Goal: Check status: Check status

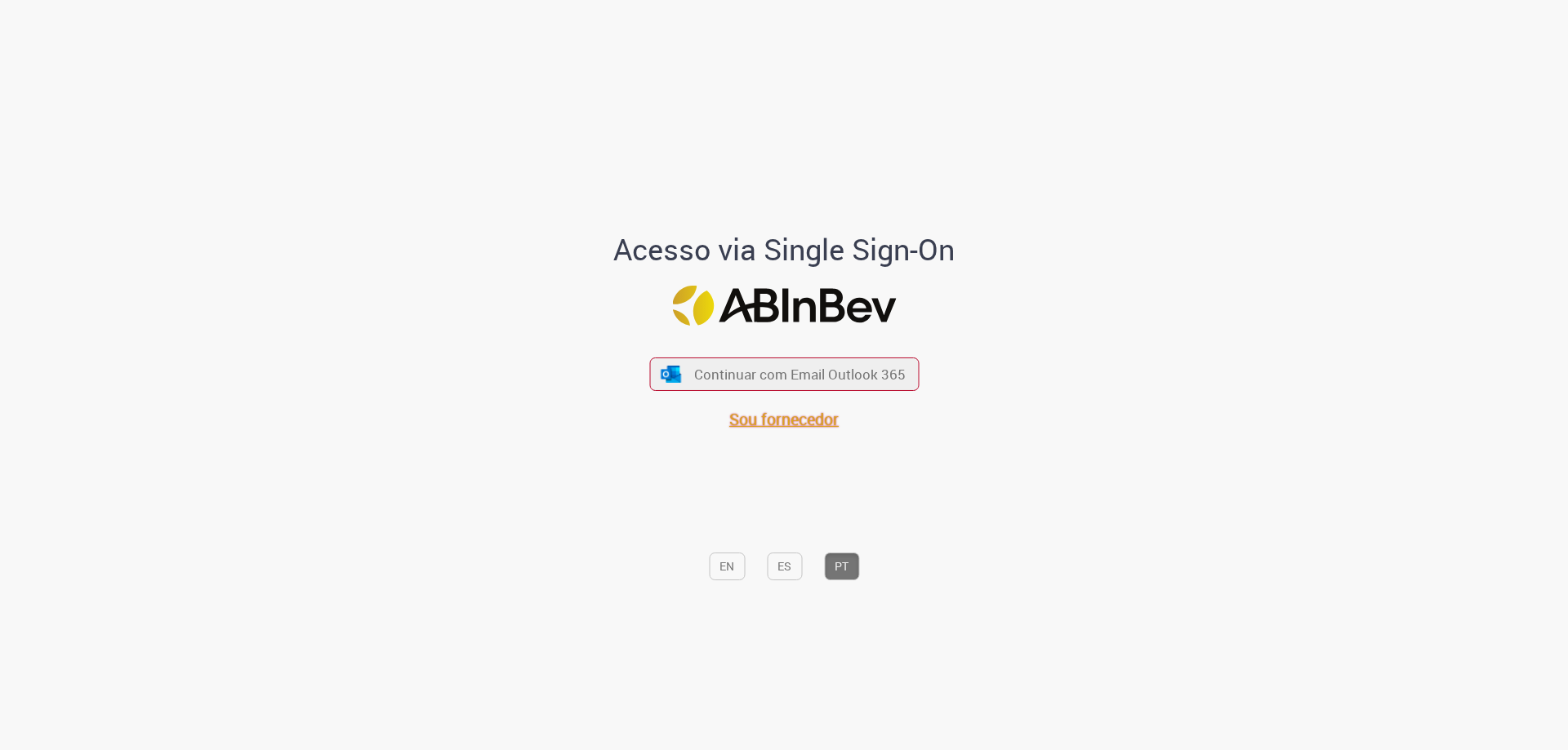
click at [803, 428] on span "Sou fornecedor" at bounding box center [784, 419] width 109 height 22
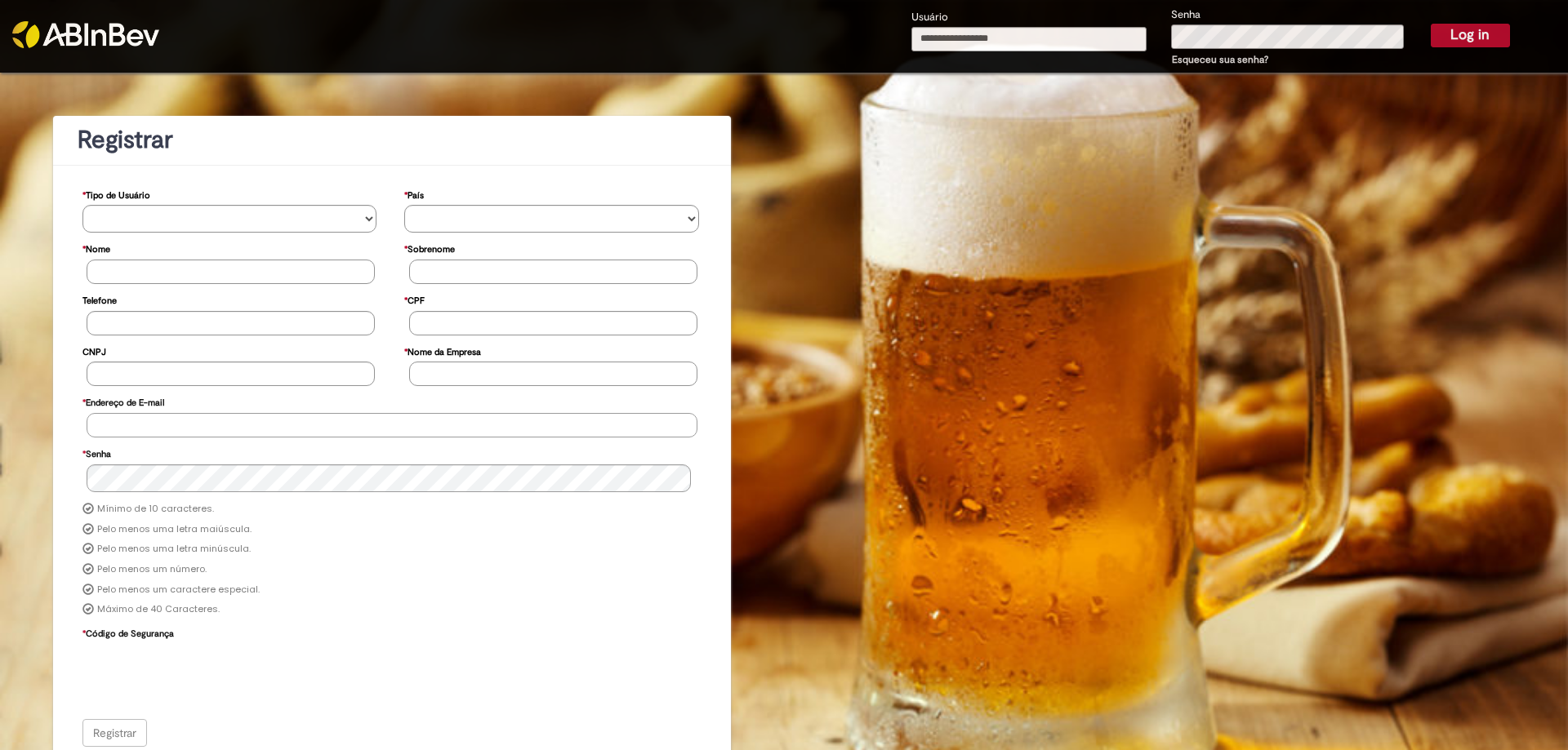
type input "**********"
click at [999, 46] on input "**********" at bounding box center [1029, 40] width 235 height 25
type input "**********"
click at [1448, 40] on button "Log in" at bounding box center [1470, 35] width 79 height 23
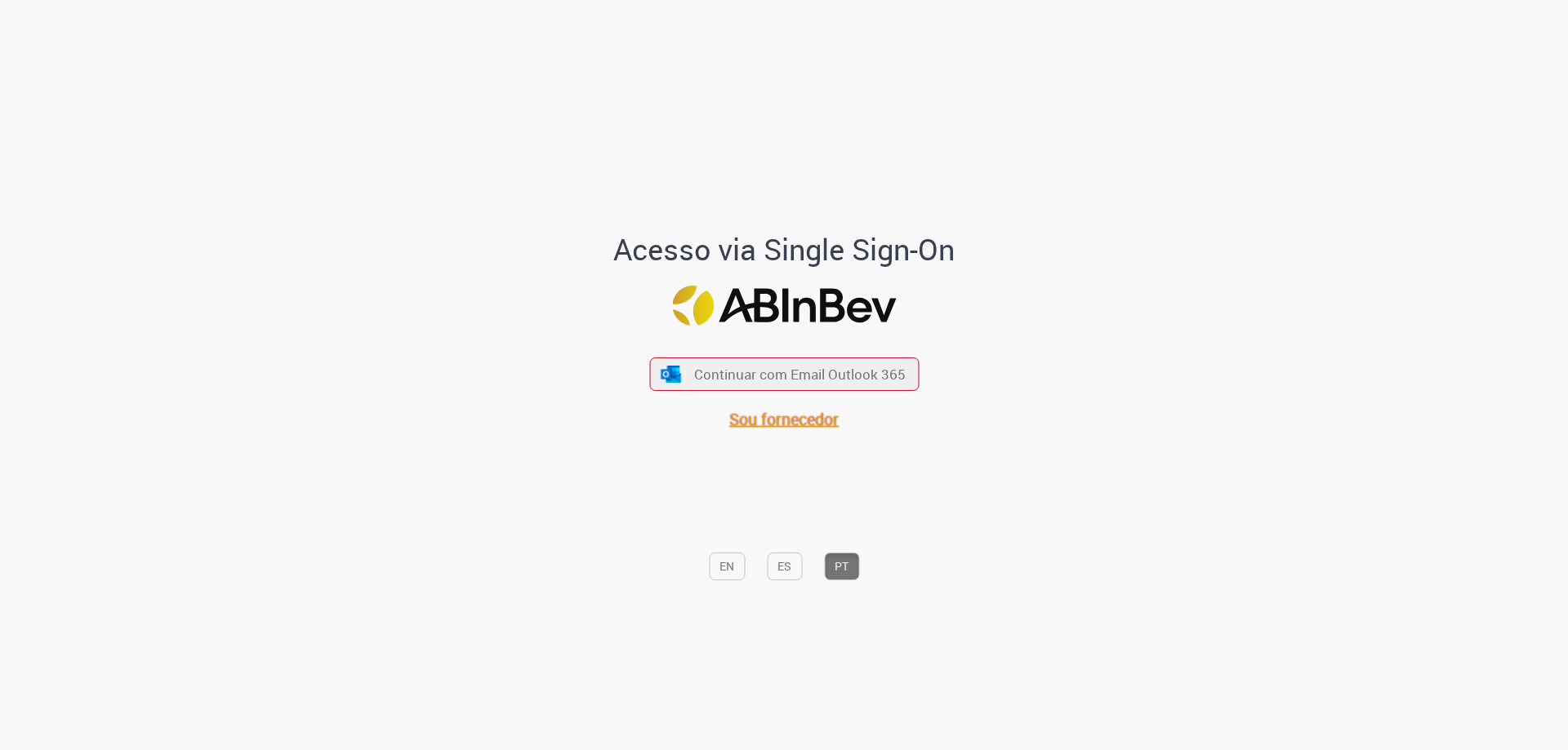
click at [771, 424] on span "Sou fornecedor" at bounding box center [784, 419] width 109 height 22
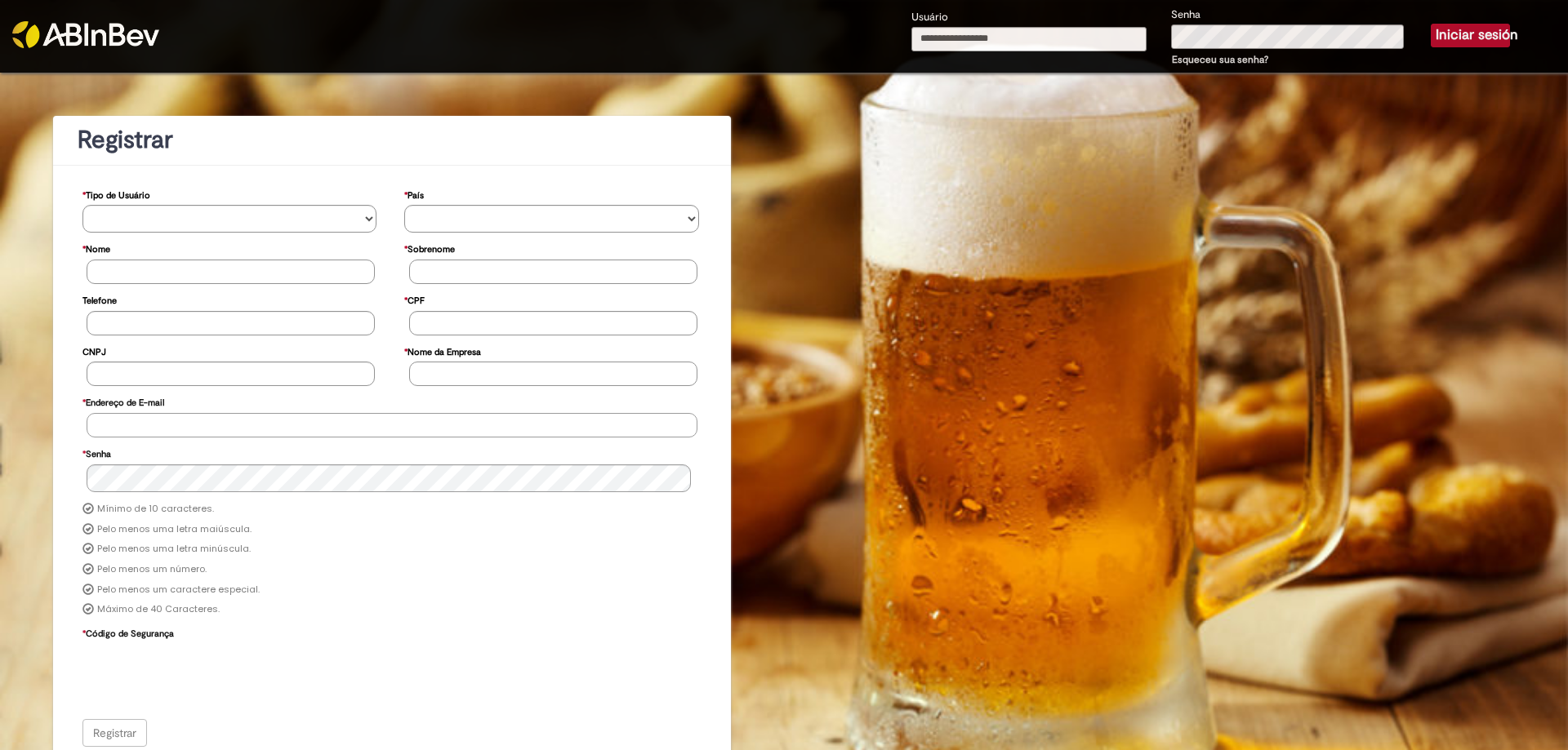
type input "**********"
click at [1454, 38] on button "Iniciar sesión" at bounding box center [1470, 35] width 79 height 23
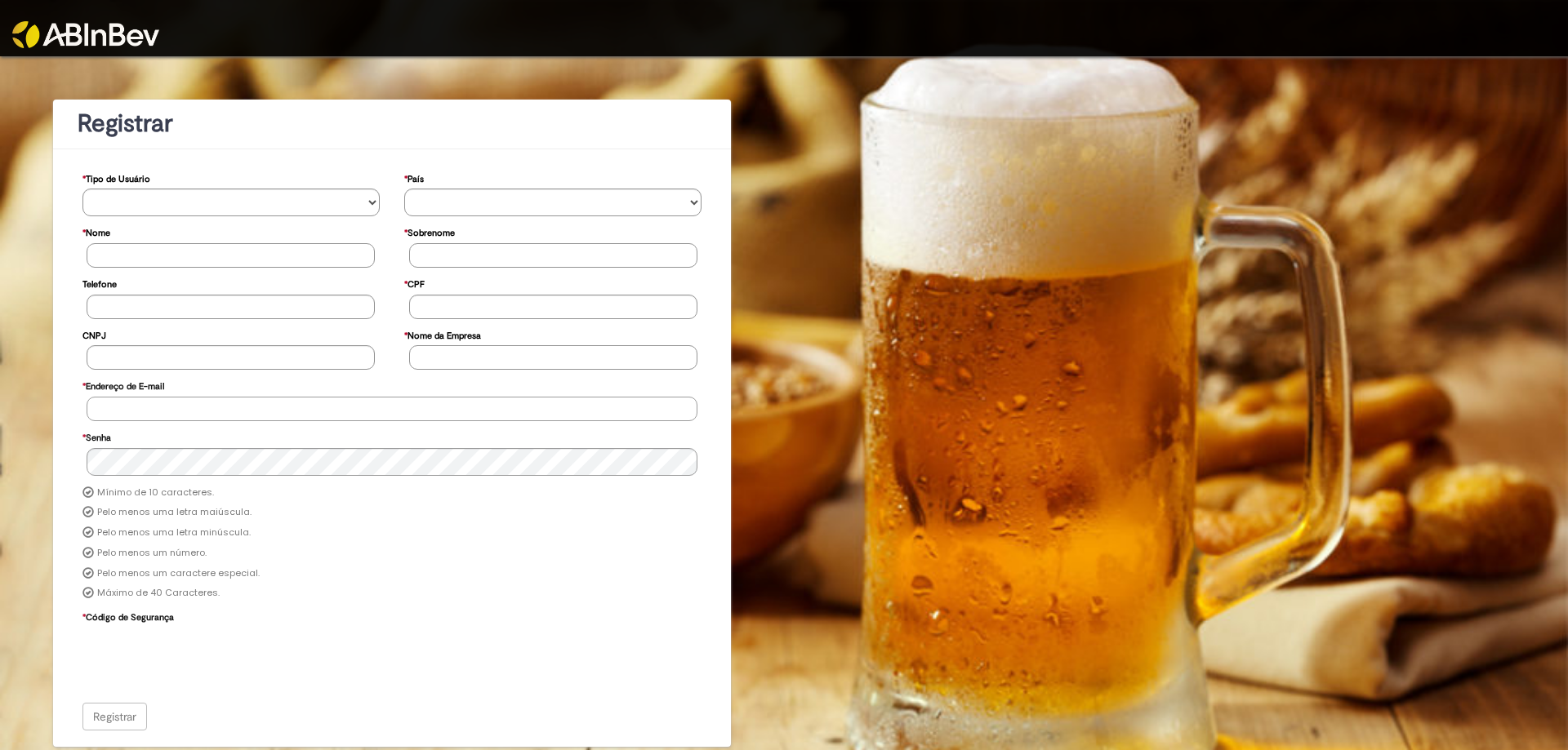
type input "**********"
drag, startPoint x: 1538, startPoint y: 2, endPoint x: 1183, endPoint y: 105, distance: 369.6
click at [1181, 105] on div "**********" at bounding box center [784, 401] width 1568 height 690
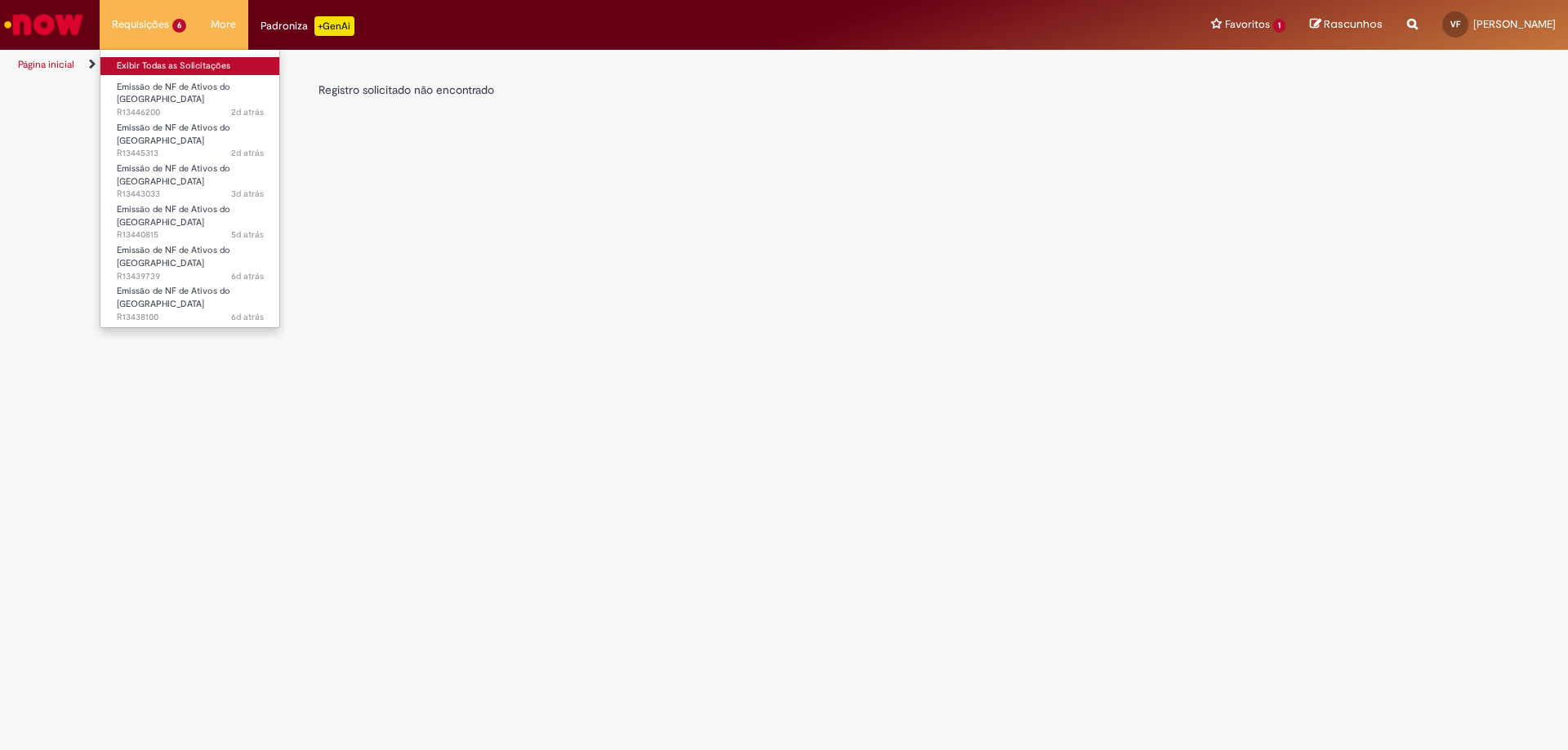
click at [139, 62] on link "Exibir Todas as Solicitações" at bounding box center [190, 66] width 180 height 18
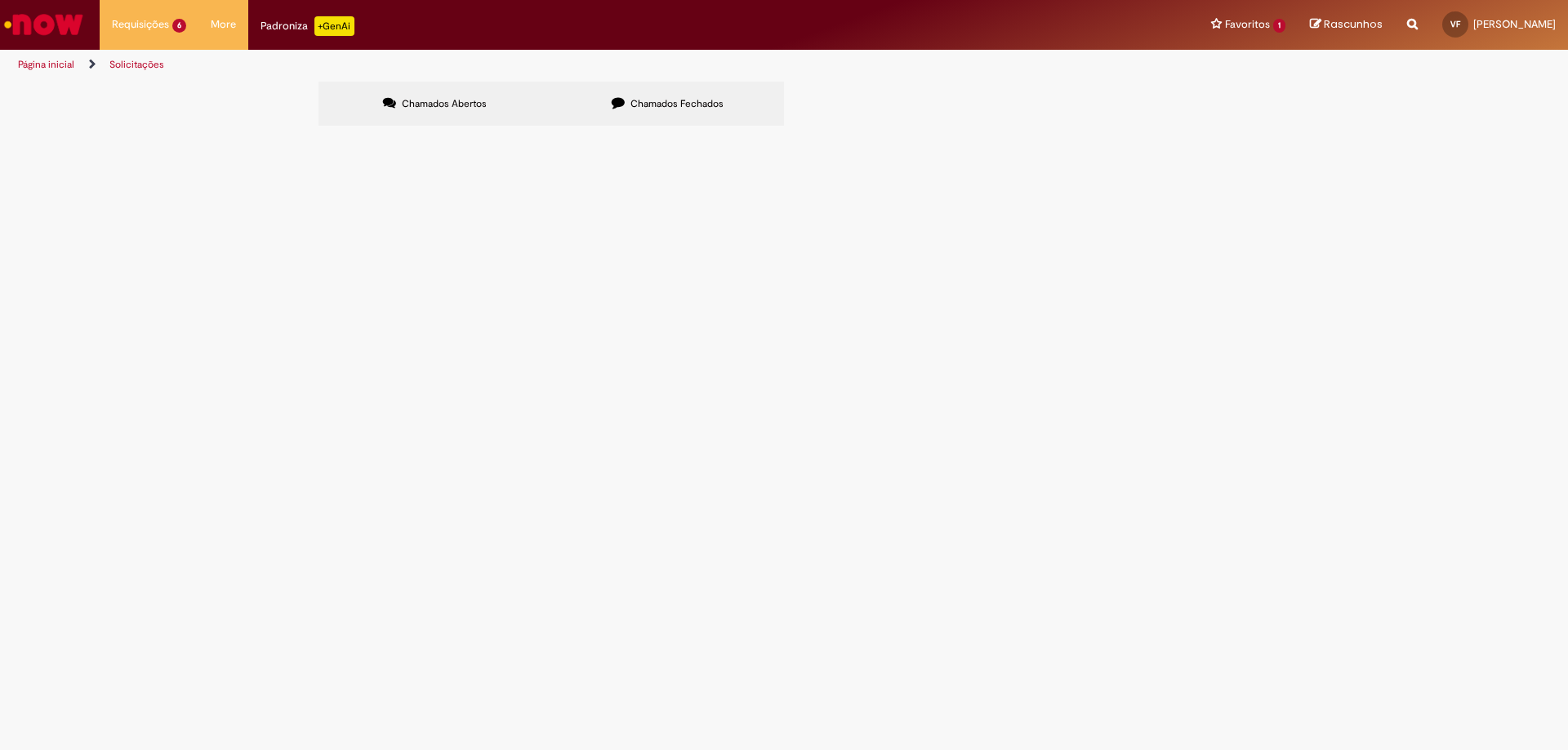
click at [675, 106] on span "Chamados Fechados" at bounding box center [677, 103] width 93 height 13
click at [0, 0] on icon at bounding box center [0, 0] width 0 height 0
click at [0, 0] on link at bounding box center [0, 0] width 0 height 0
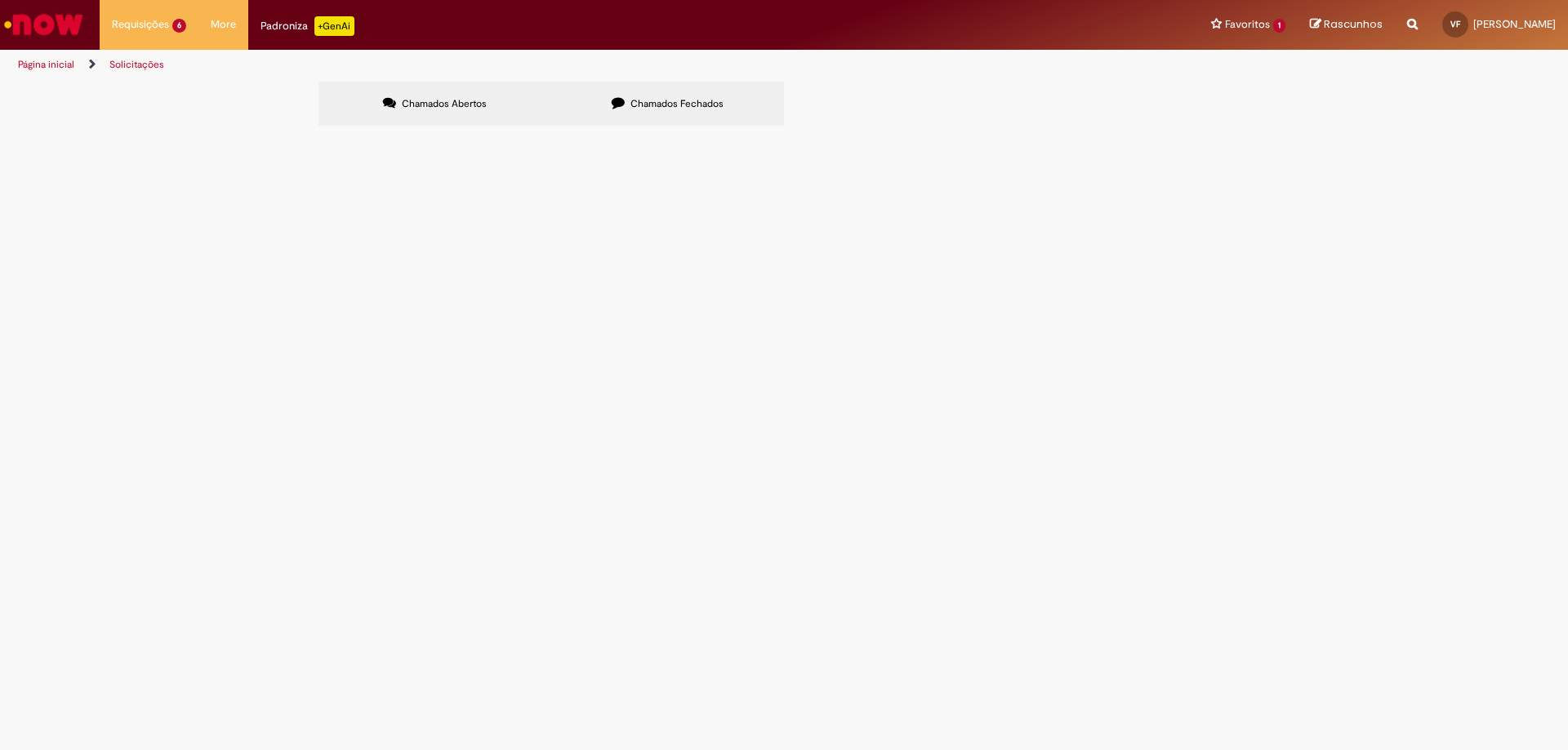
scroll to position [82, 0]
click at [0, 0] on span "R13419328" at bounding box center [0, 0] width 0 height 0
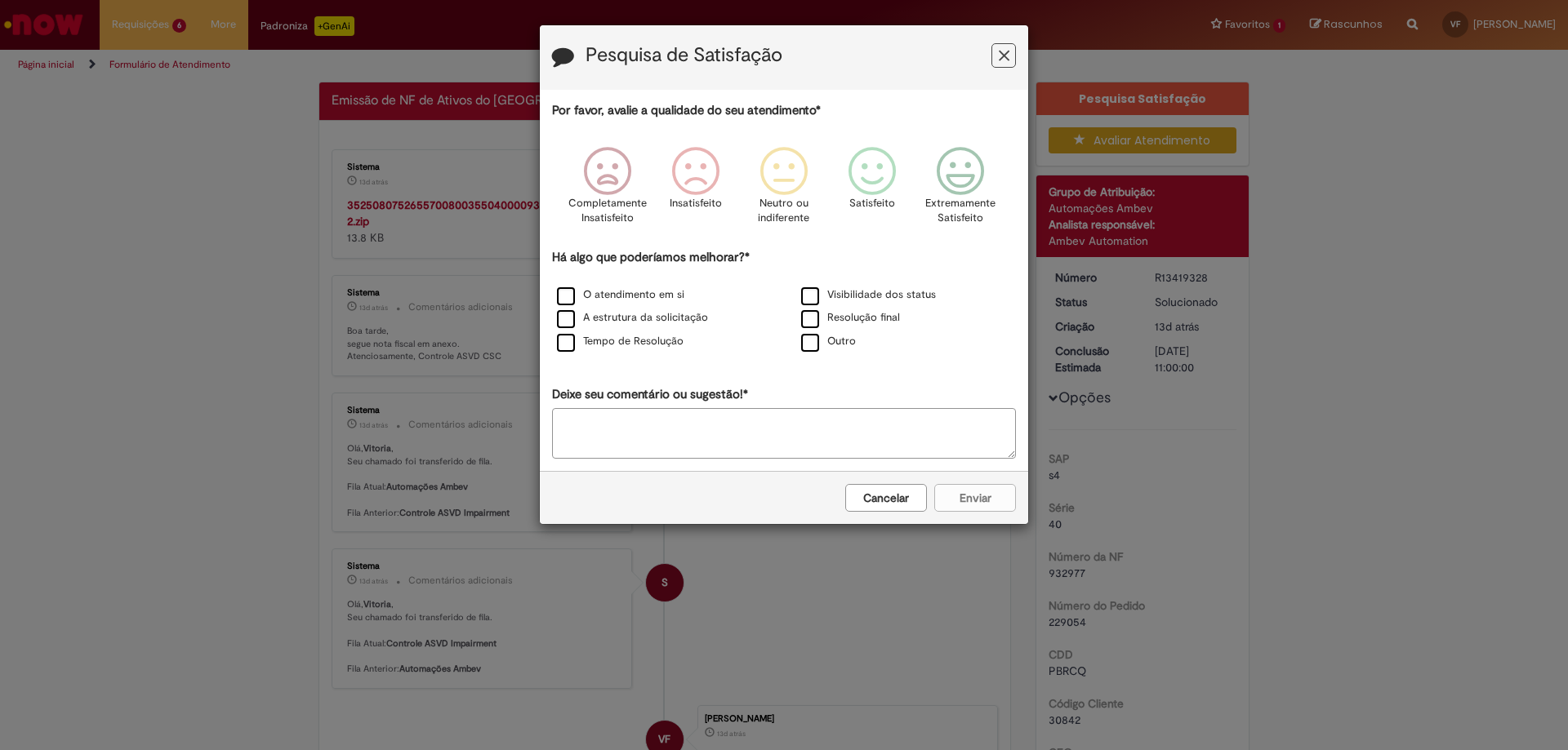
click at [1004, 58] on icon "Feedback" at bounding box center [1004, 56] width 11 height 17
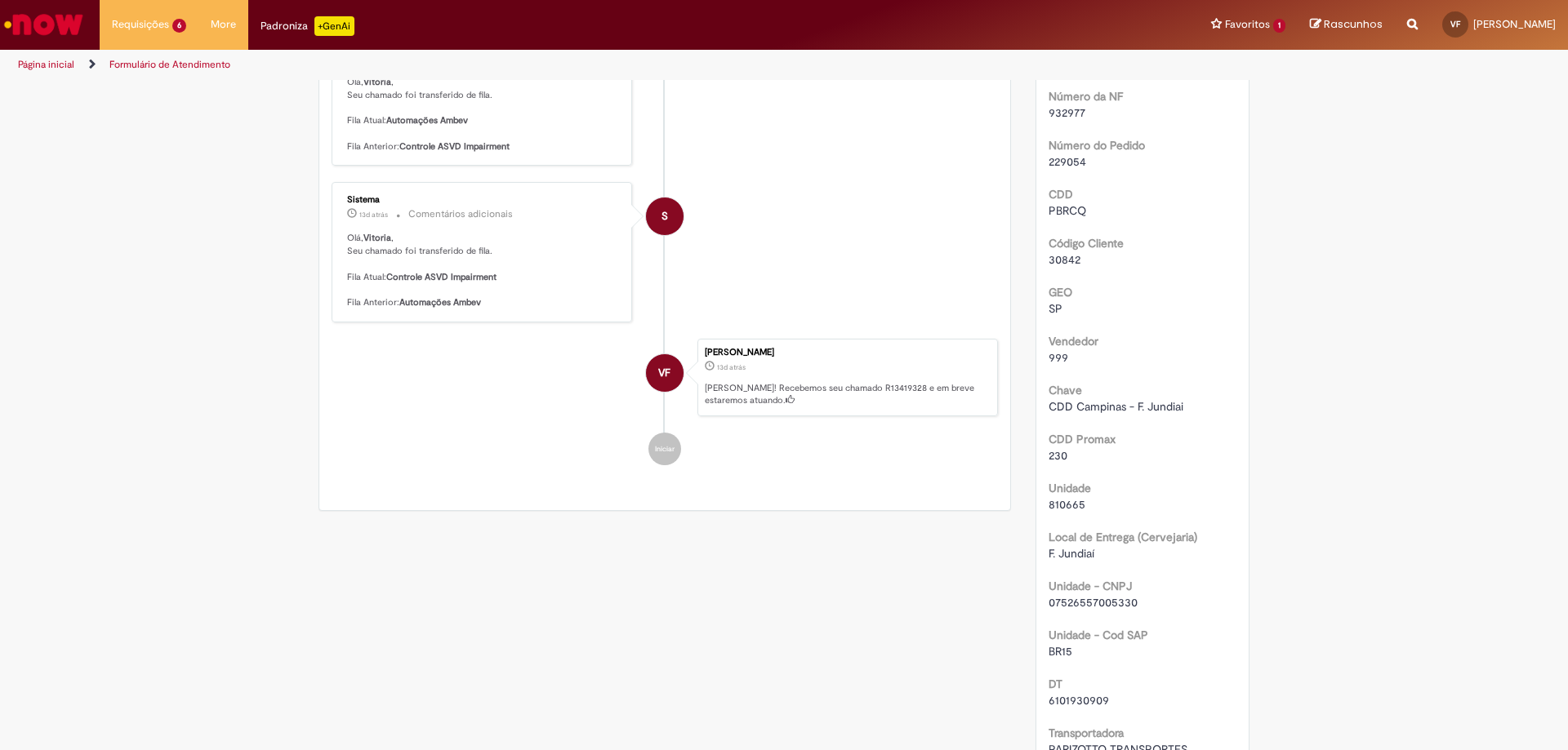
scroll to position [816, 0]
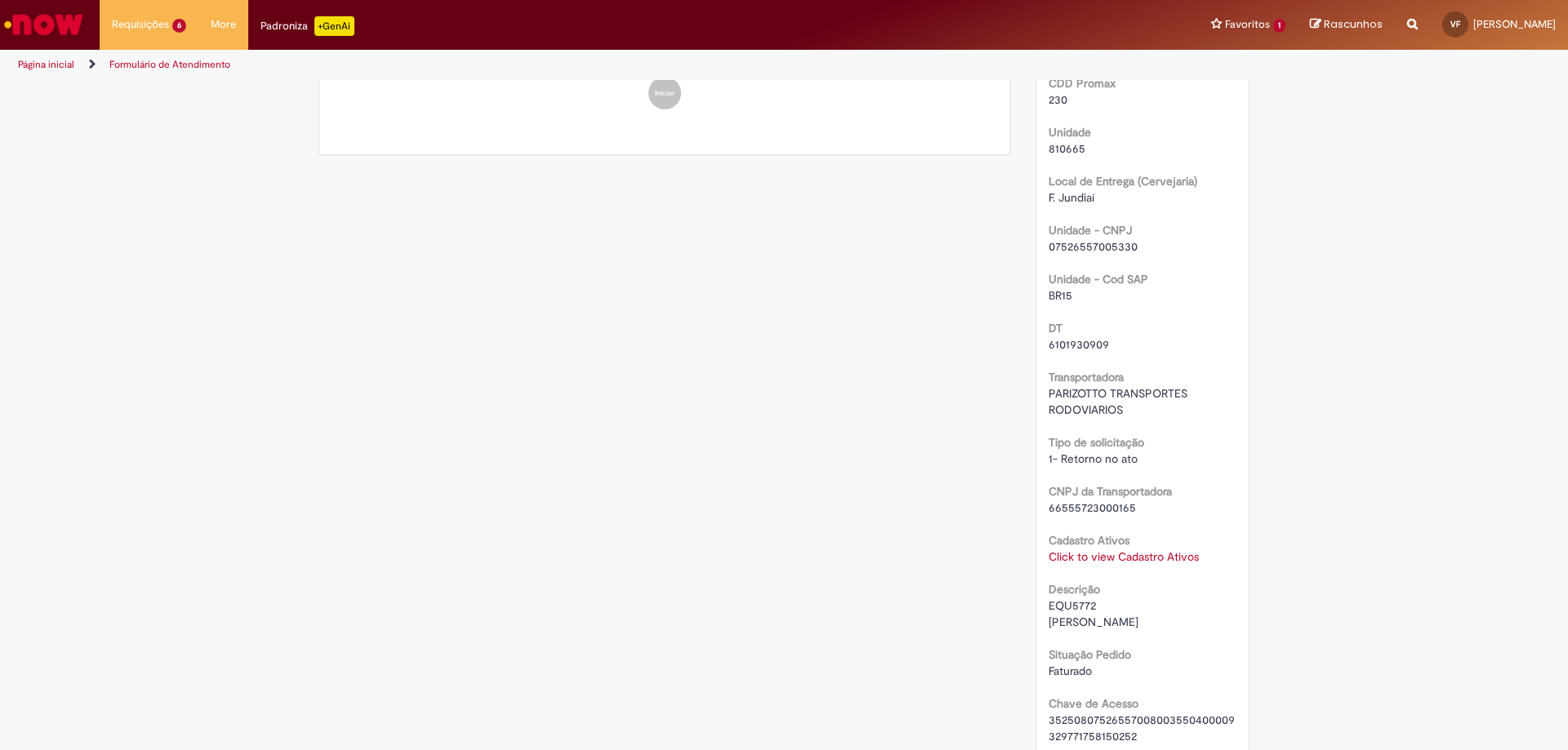
click at [1098, 554] on link "Click to view Cadastro Ativos" at bounding box center [1123, 556] width 150 height 15
click at [1104, 329] on div "DT 6101930909" at bounding box center [1142, 335] width 189 height 37
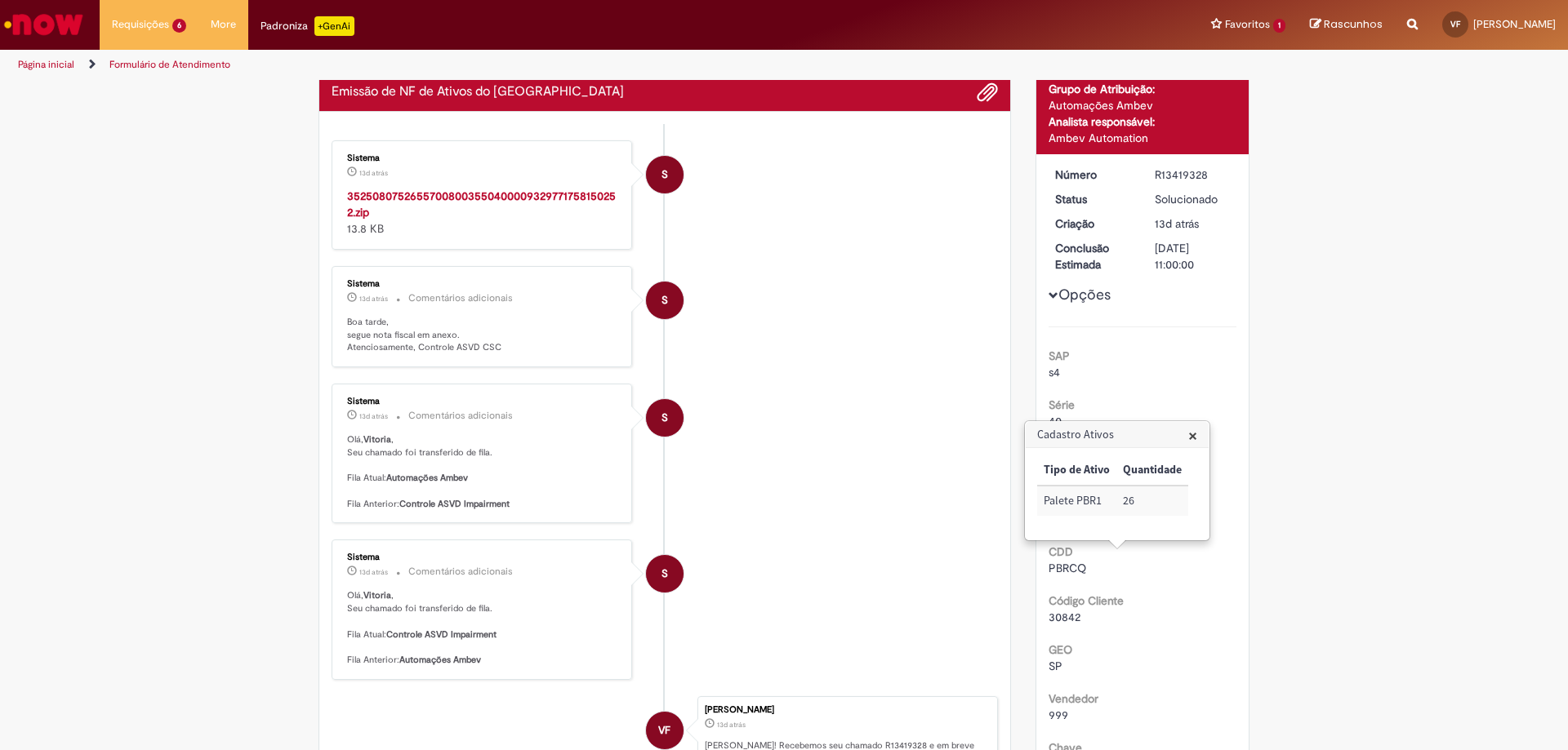
scroll to position [0, 0]
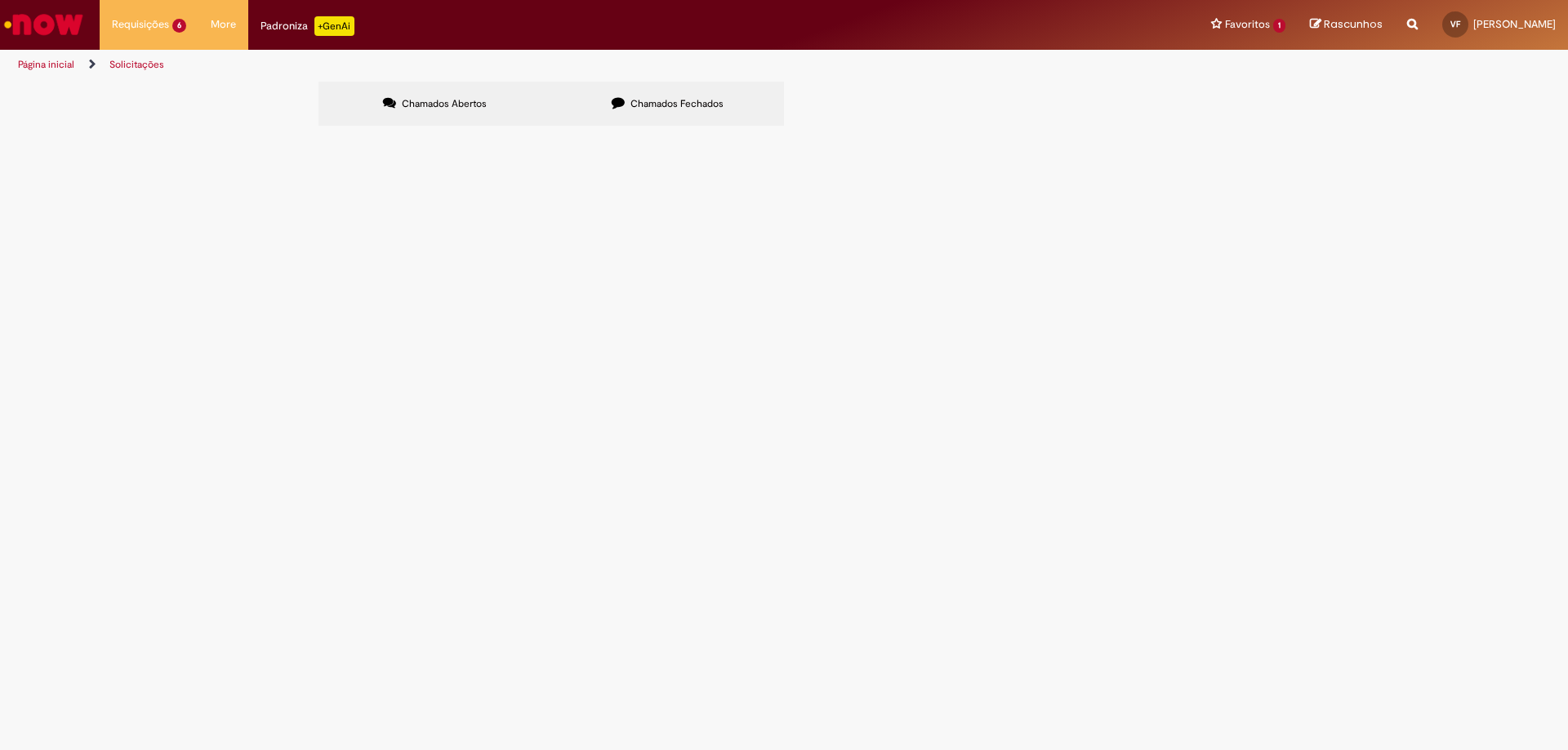
click at [659, 108] on span "Chamados Fechados" at bounding box center [677, 103] width 93 height 13
click at [0, 0] on icon at bounding box center [0, 0] width 0 height 0
click at [0, 0] on span "R13437572" at bounding box center [0, 0] width 0 height 0
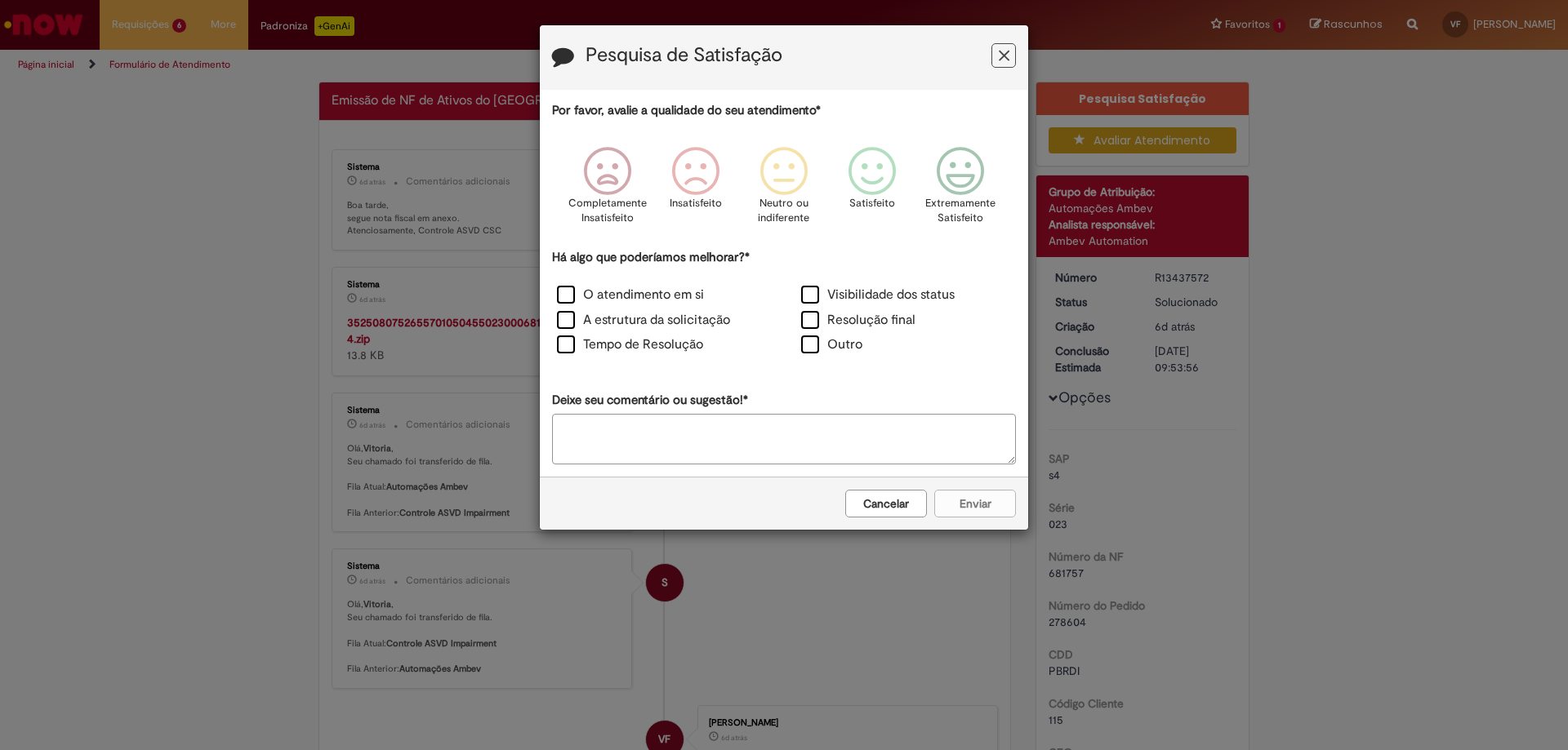
click at [1010, 54] on button "Feedback" at bounding box center [1004, 56] width 25 height 25
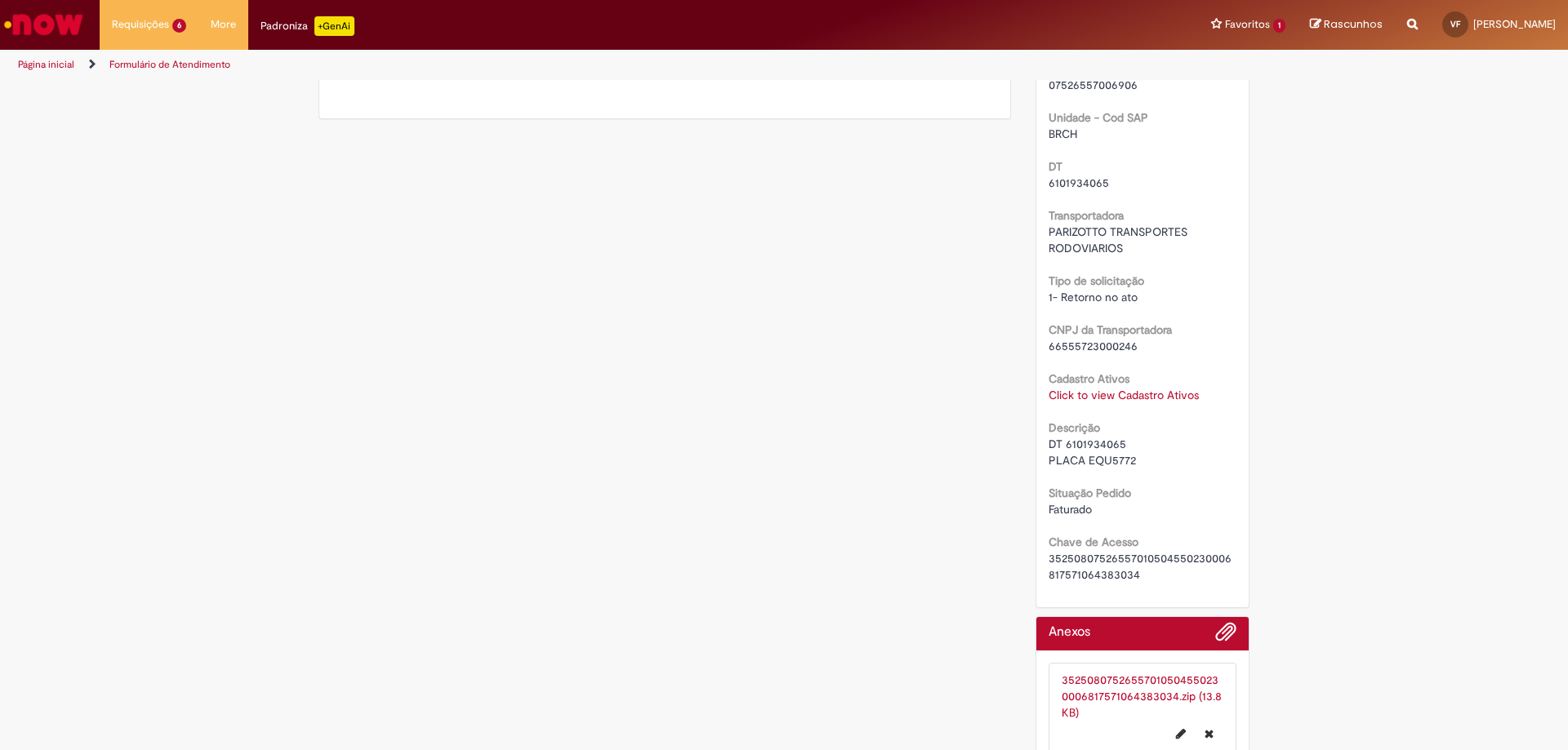
scroll to position [980, 0]
click at [1089, 396] on link "Click to view Cadastro Ativos" at bounding box center [1123, 393] width 150 height 15
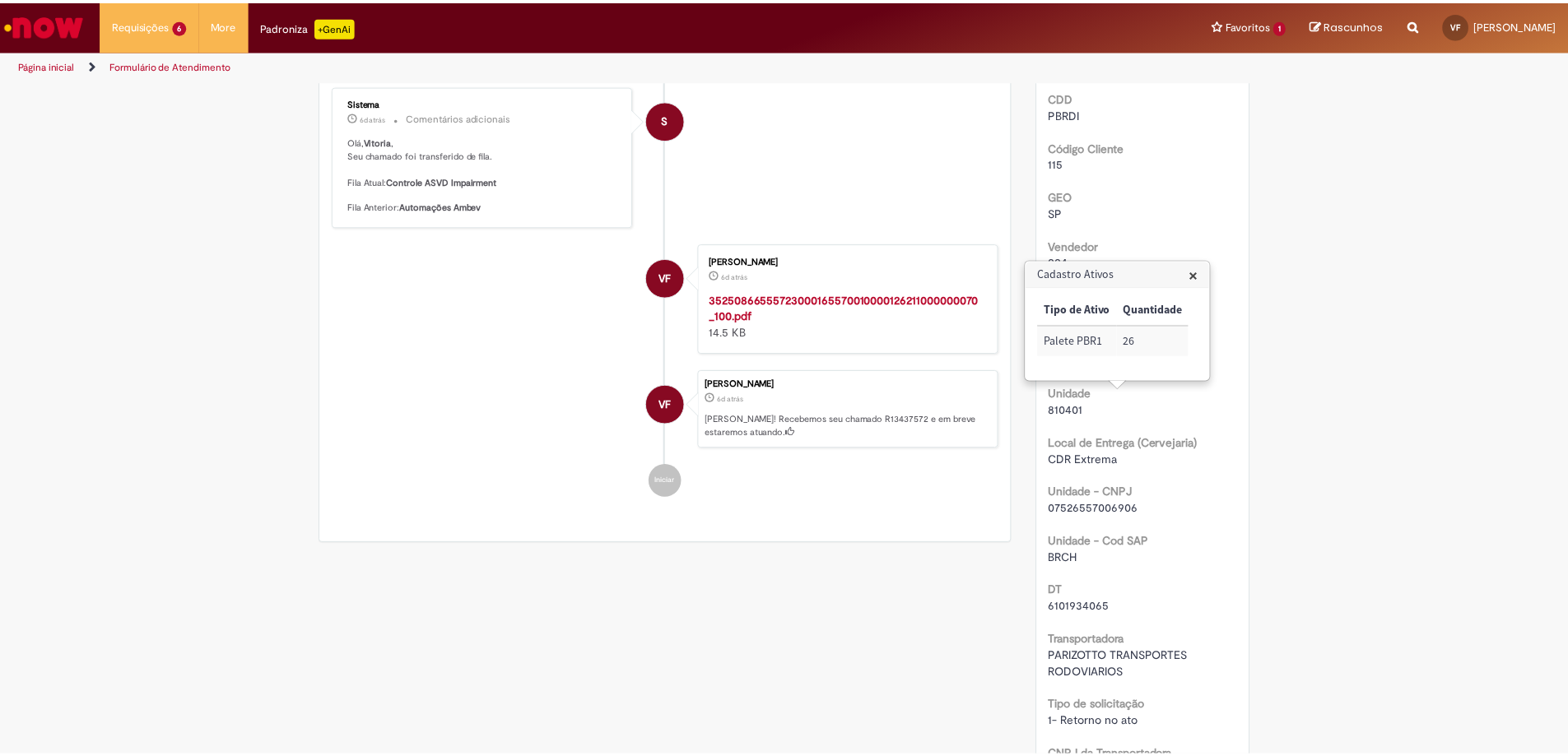
scroll to position [0, 0]
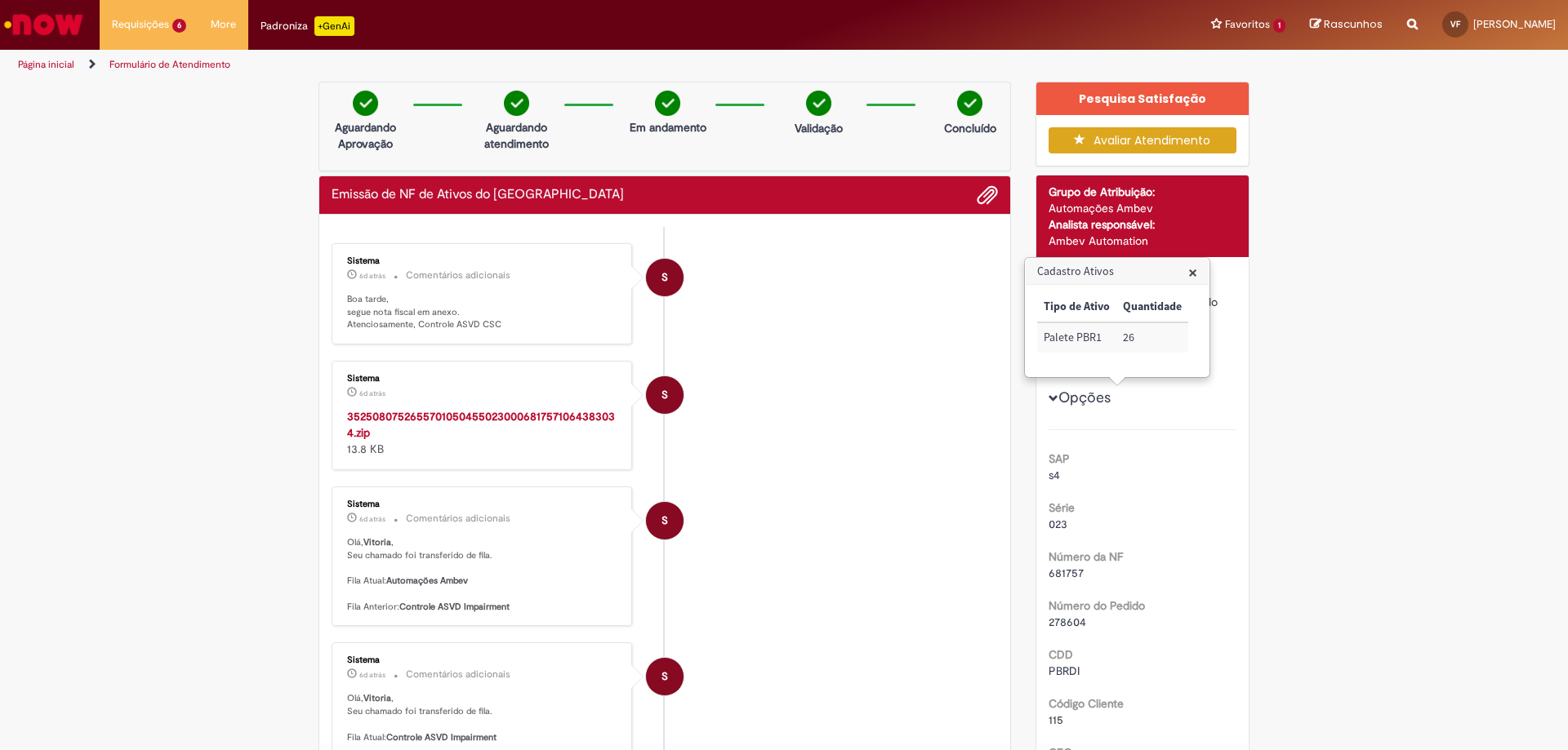
click at [391, 409] on div "Sistema 6d atrás 6 dias atrás 35250807526557010504550230006817571064383034.zip …" at bounding box center [482, 415] width 291 height 100
click at [392, 413] on strong "35250807526557010504550230006817571064383034.zip" at bounding box center [481, 424] width 268 height 31
